Goal: Find specific page/section

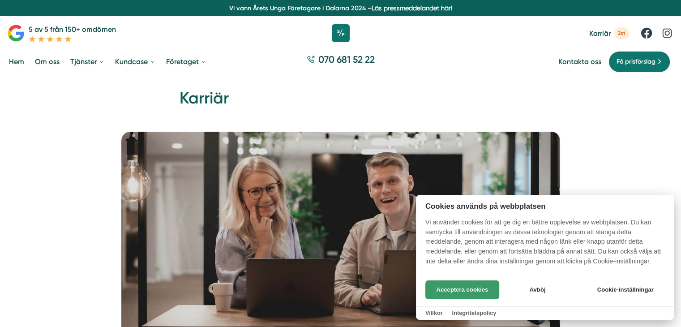
click at [483, 289] on button "Acceptera cookies" at bounding box center [462, 289] width 74 height 19
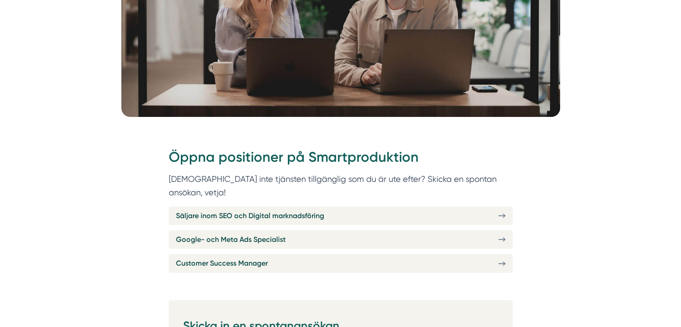
scroll to position [224, 0]
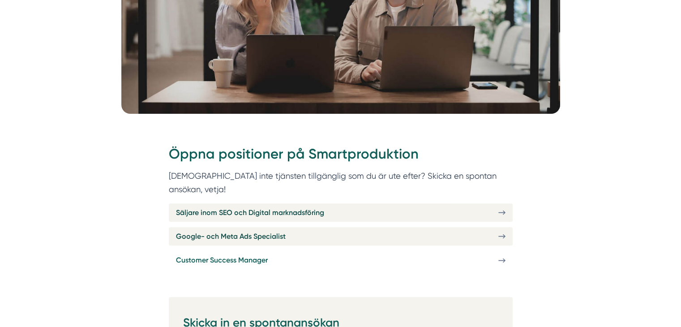
click at [333, 251] on link "Customer Success Manager" at bounding box center [341, 260] width 344 height 18
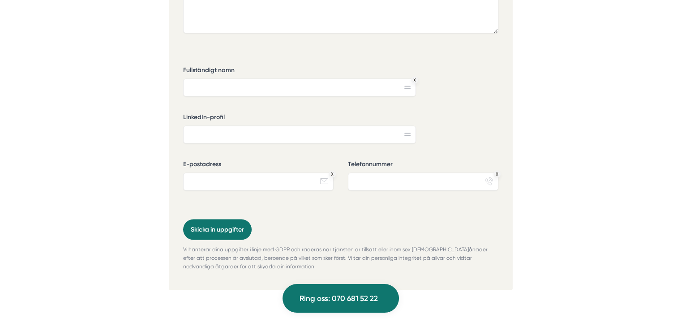
scroll to position [1477, 0]
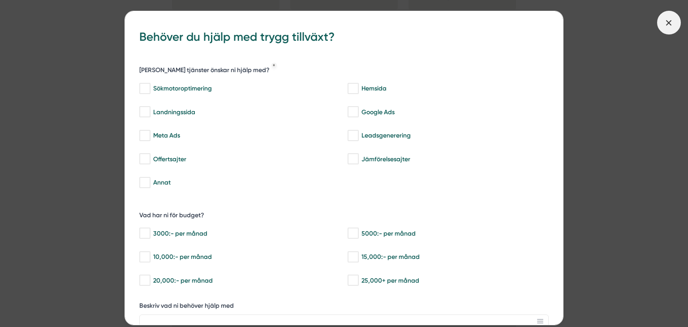
click at [666, 20] on icon at bounding box center [668, 23] width 10 height 10
